Goal: Information Seeking & Learning: Find specific fact

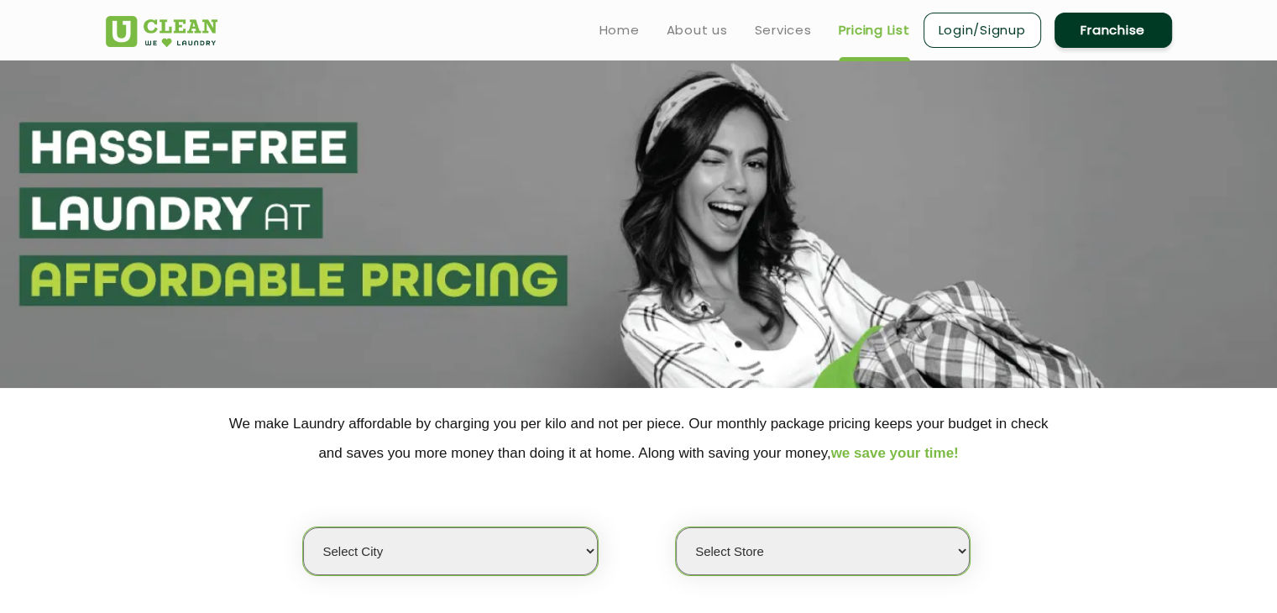
click at [566, 547] on select "Select city [GEOGRAPHIC_DATA] [GEOGRAPHIC_DATA] [GEOGRAPHIC_DATA] [GEOGRAPHIC_D…" at bounding box center [450, 551] width 294 height 48
select select "18"
click at [303, 527] on select "Select city [GEOGRAPHIC_DATA] [GEOGRAPHIC_DATA] [GEOGRAPHIC_DATA] [GEOGRAPHIC_D…" at bounding box center [450, 551] width 294 height 48
drag, startPoint x: 893, startPoint y: 542, endPoint x: 1287, endPoint y: 196, distance: 524.2
click at [893, 542] on select "Select Store [GEOGRAPHIC_DATA] [GEOGRAPHIC_DATA] [PERSON_NAME][GEOGRAPHIC_DATA]…" at bounding box center [823, 551] width 294 height 48
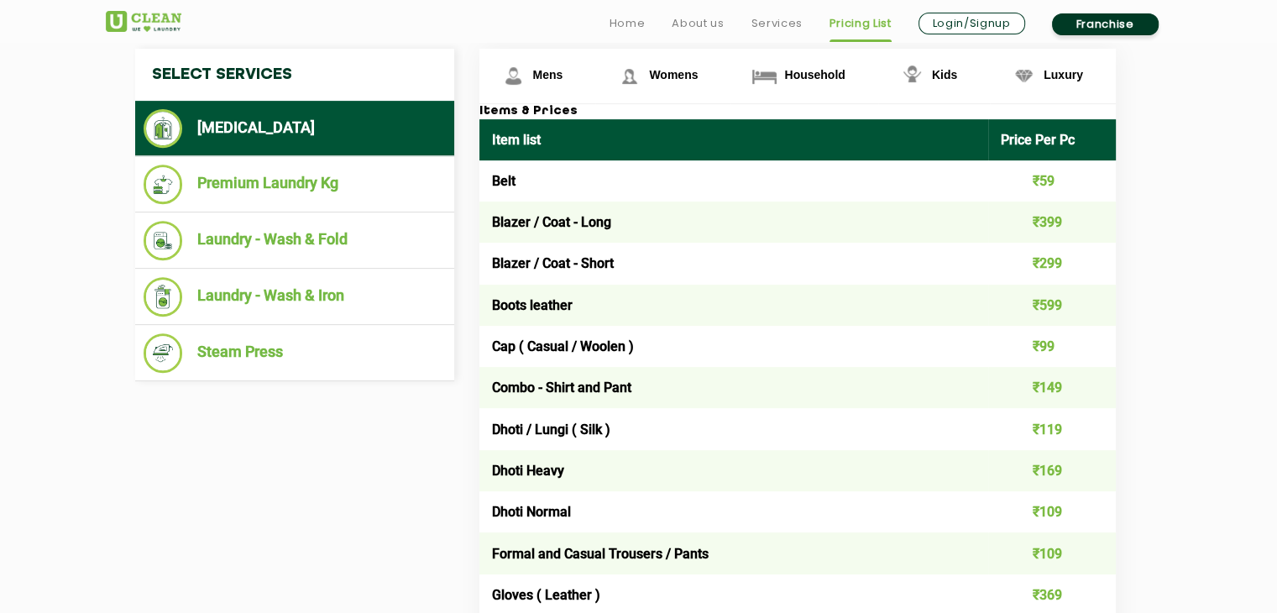
scroll to position [661, 0]
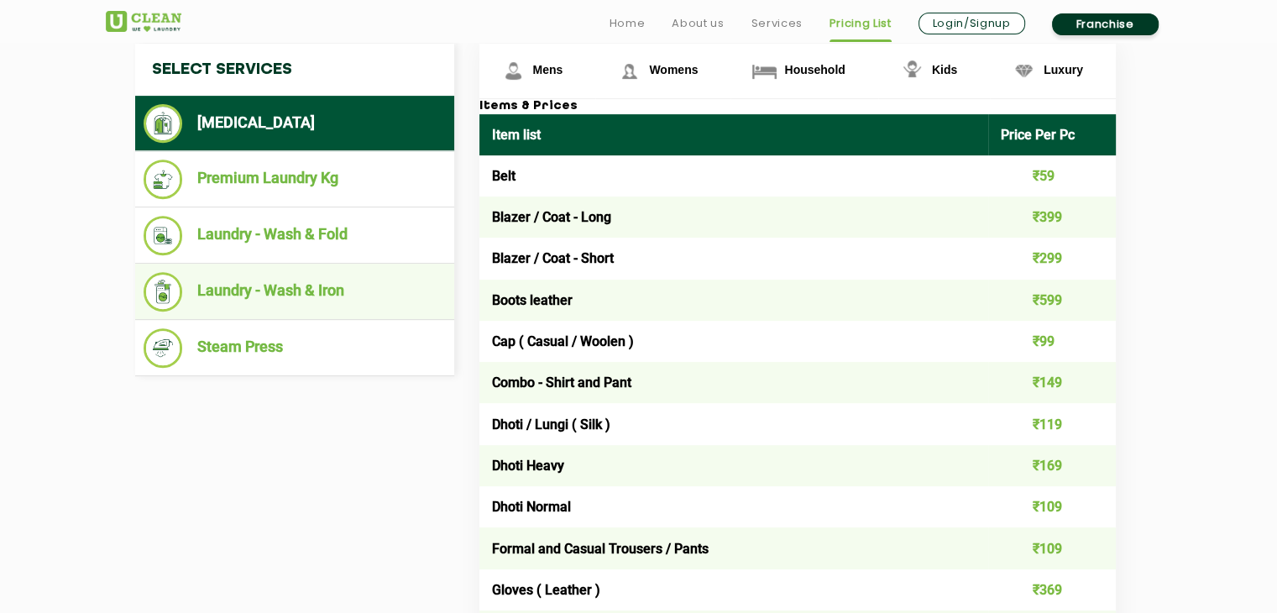
click at [386, 287] on li "Laundry - Wash & Iron" at bounding box center [295, 291] width 302 height 39
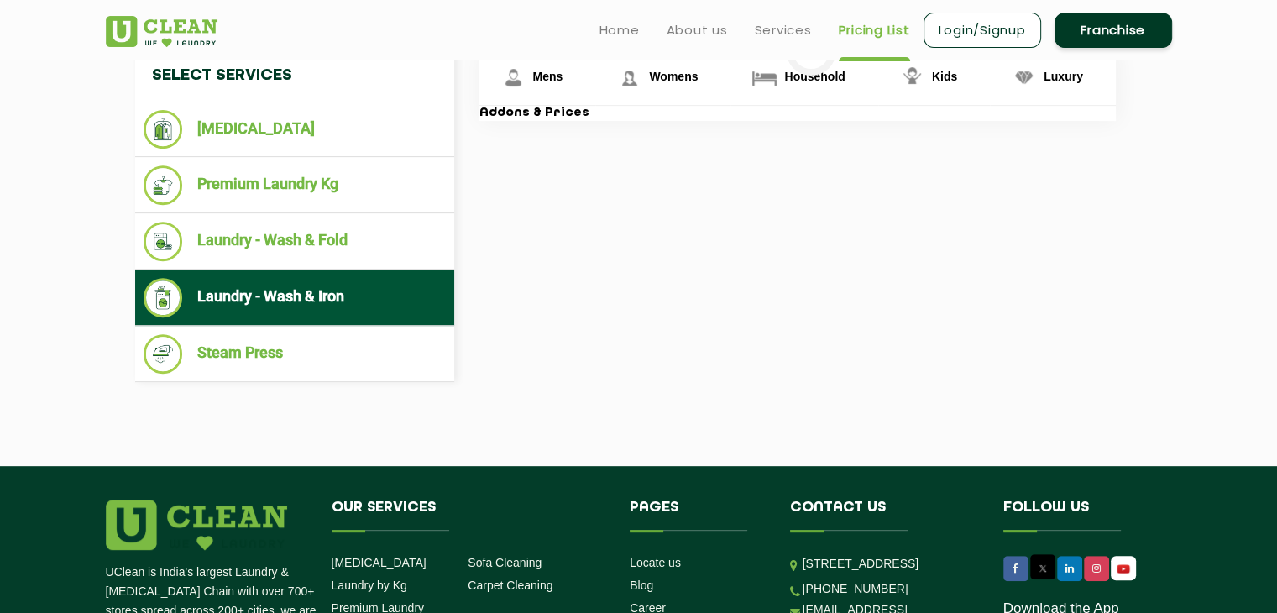
scroll to position [119, 0]
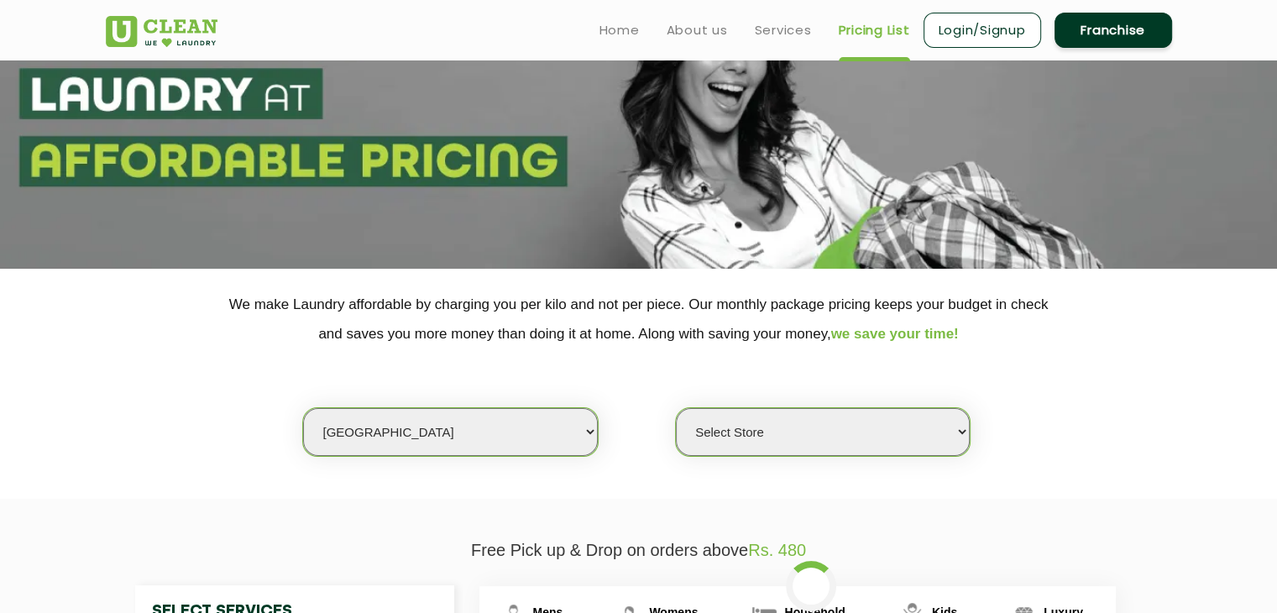
click at [922, 418] on select "Select Store [GEOGRAPHIC_DATA] [GEOGRAPHIC_DATA] [PERSON_NAME][GEOGRAPHIC_DATA]…" at bounding box center [823, 432] width 294 height 48
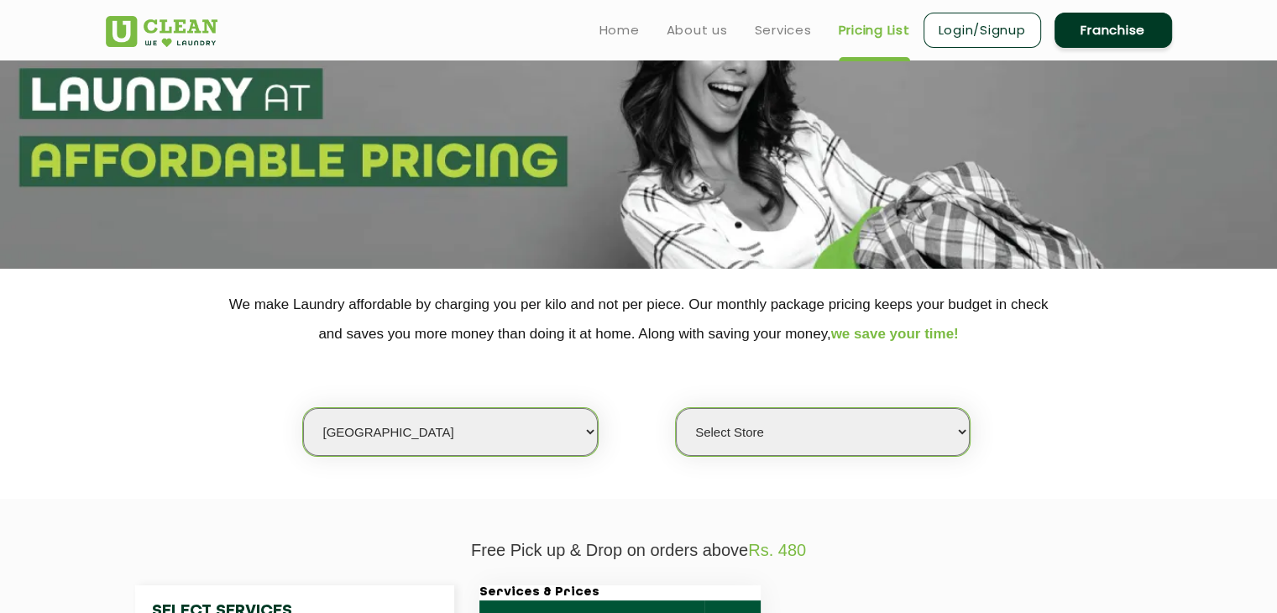
select select "226"
click at [676, 408] on select "Select Store [GEOGRAPHIC_DATA] [GEOGRAPHIC_DATA] [PERSON_NAME][GEOGRAPHIC_DATA]…" at bounding box center [823, 432] width 294 height 48
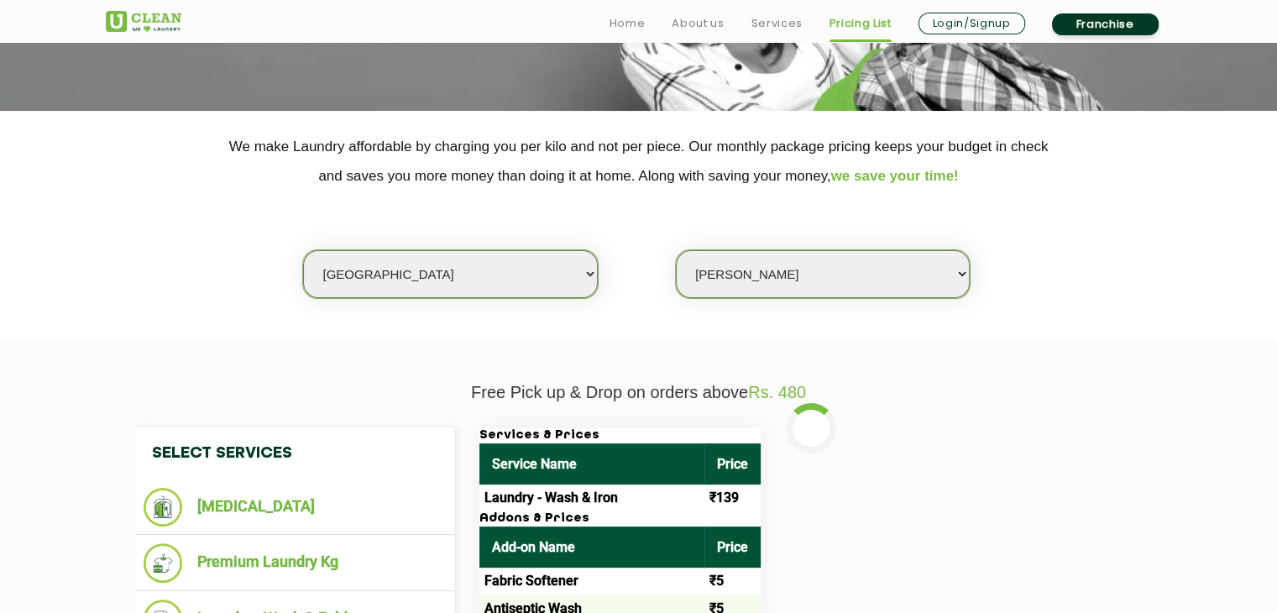
scroll to position [402, 0]
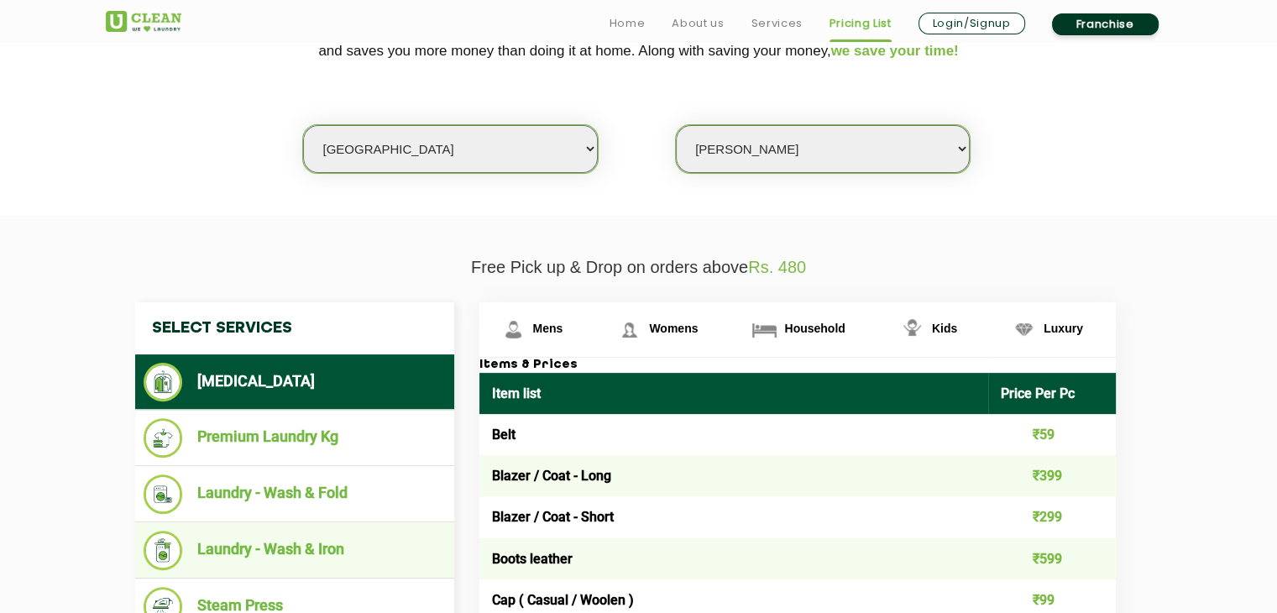
click at [341, 555] on li "Laundry - Wash & Iron" at bounding box center [295, 550] width 302 height 39
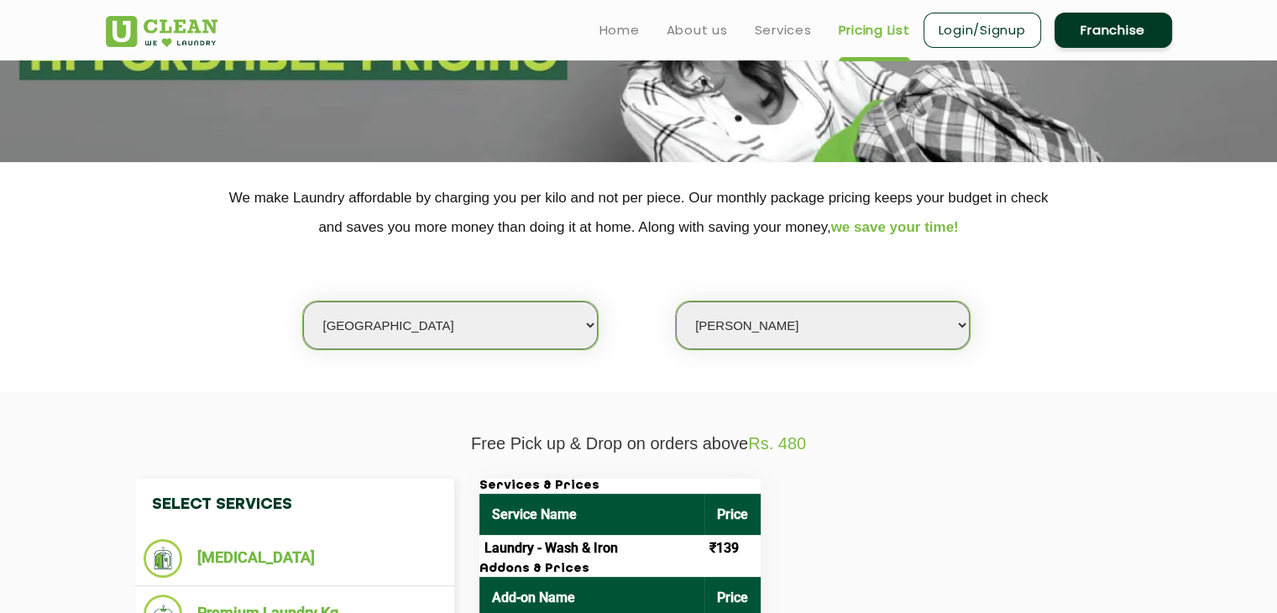
scroll to position [0, 0]
